Goal: Information Seeking & Learning: Learn about a topic

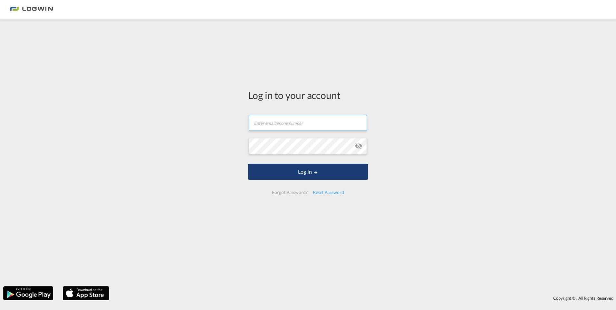
type input "[PERSON_NAME][EMAIL_ADDRESS][PERSON_NAME][DOMAIN_NAME]"
click at [349, 172] on button "Log In" at bounding box center [308, 172] width 120 height 16
